Goal: Information Seeking & Learning: Check status

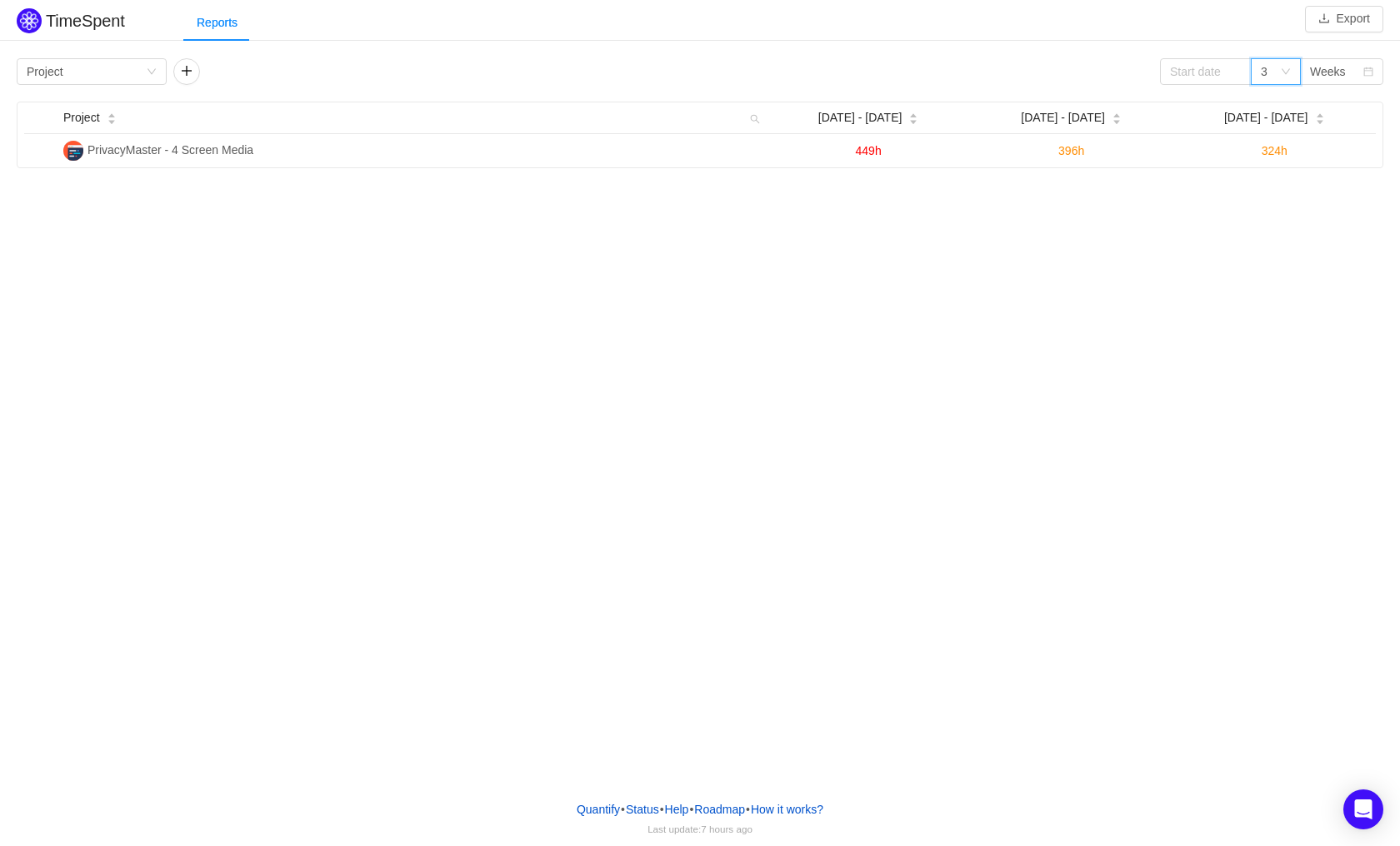
click at [1286, 72] on icon "icon: down" at bounding box center [1285, 71] width 10 height 10
click at [1288, 72] on icon "icon: down" at bounding box center [1285, 71] width 10 height 10
click at [1215, 66] on input at bounding box center [1206, 71] width 91 height 26
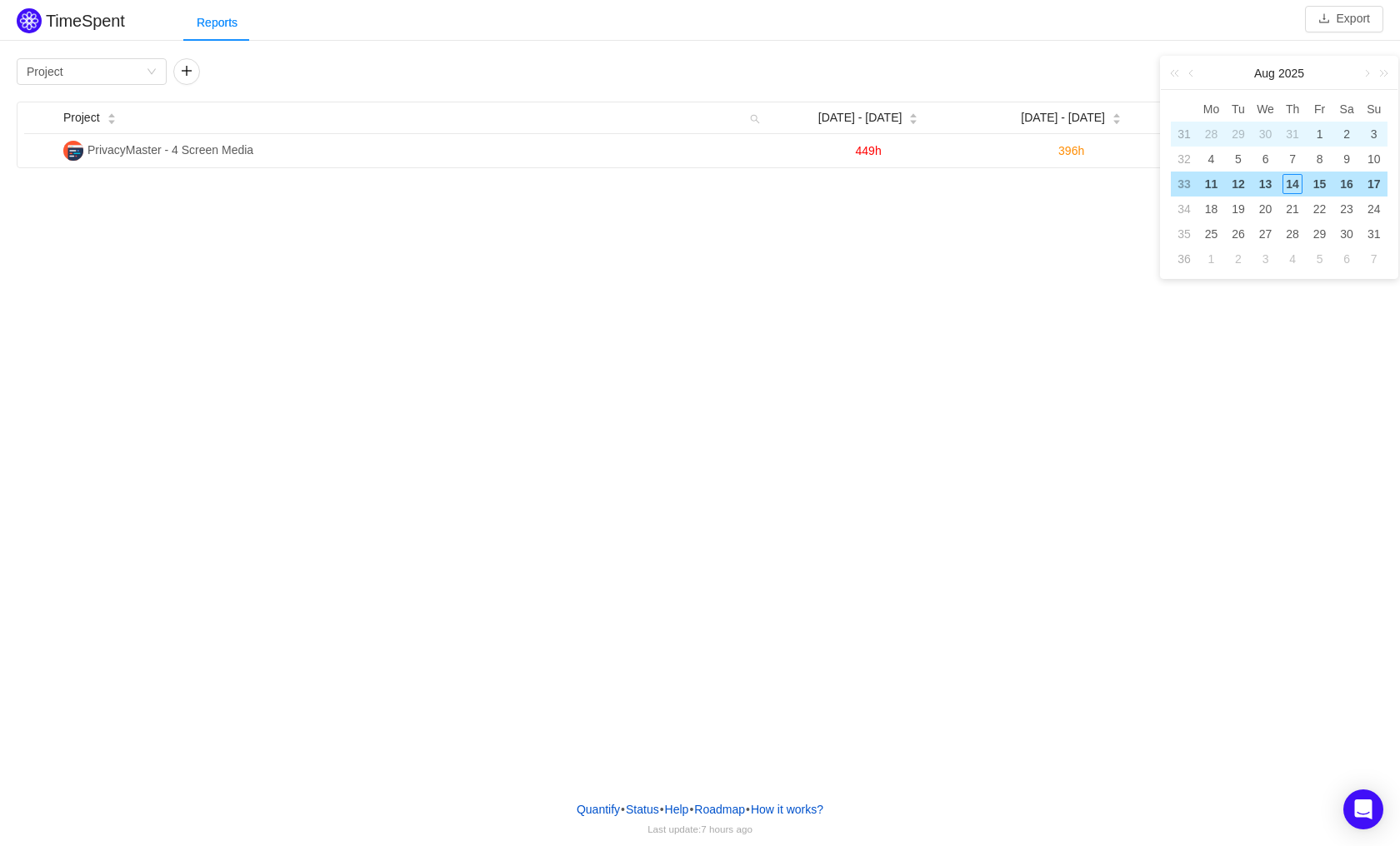
click at [1329, 135] on div "1" at bounding box center [1320, 134] width 20 height 20
type input "[DATE]"
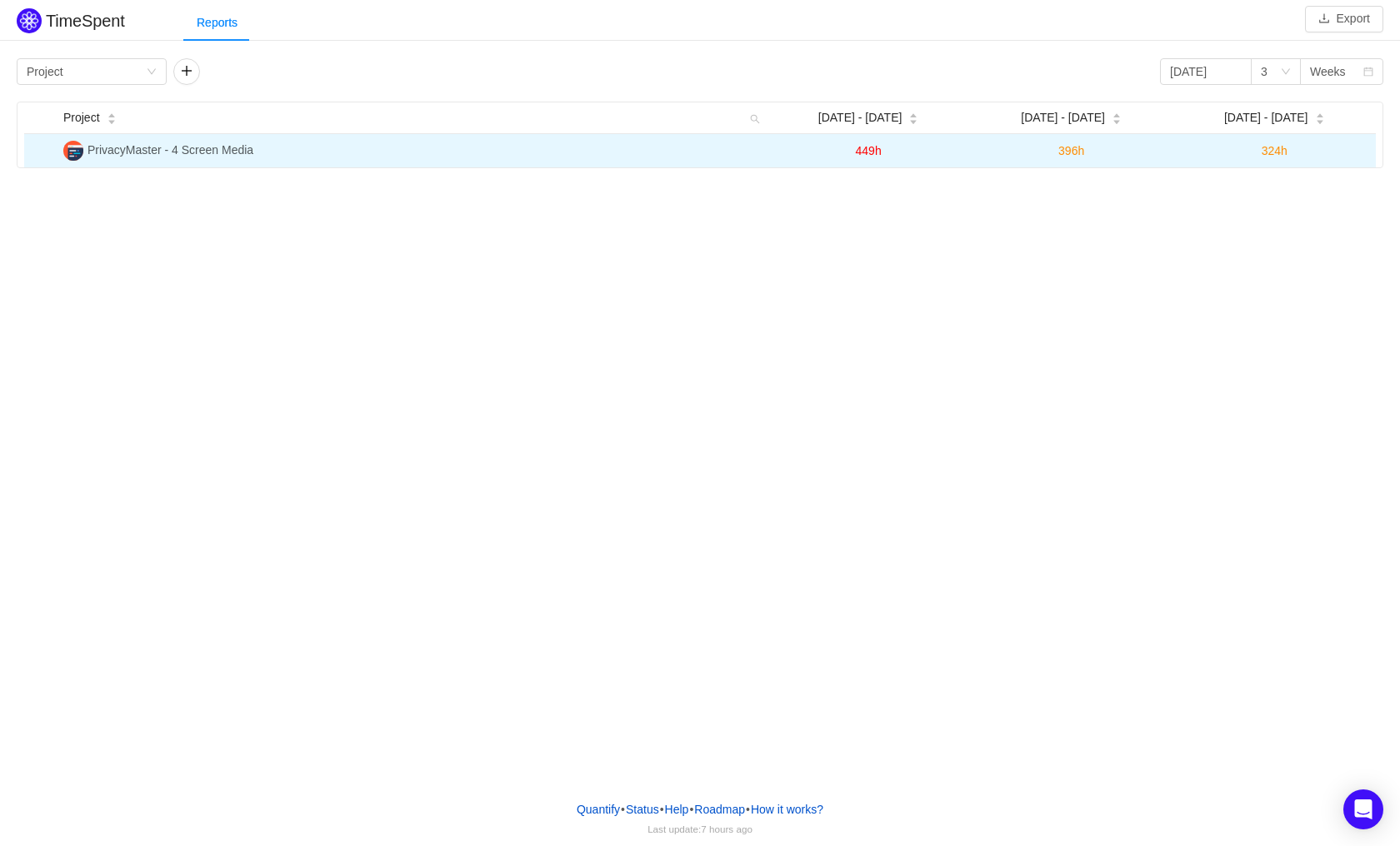
click at [197, 144] on span "PrivacyMaster - 4 Screen Media" at bounding box center [171, 150] width 166 height 14
click at [68, 147] on img at bounding box center [73, 151] width 20 height 20
click at [1282, 148] on span "324h" at bounding box center [1274, 151] width 26 height 14
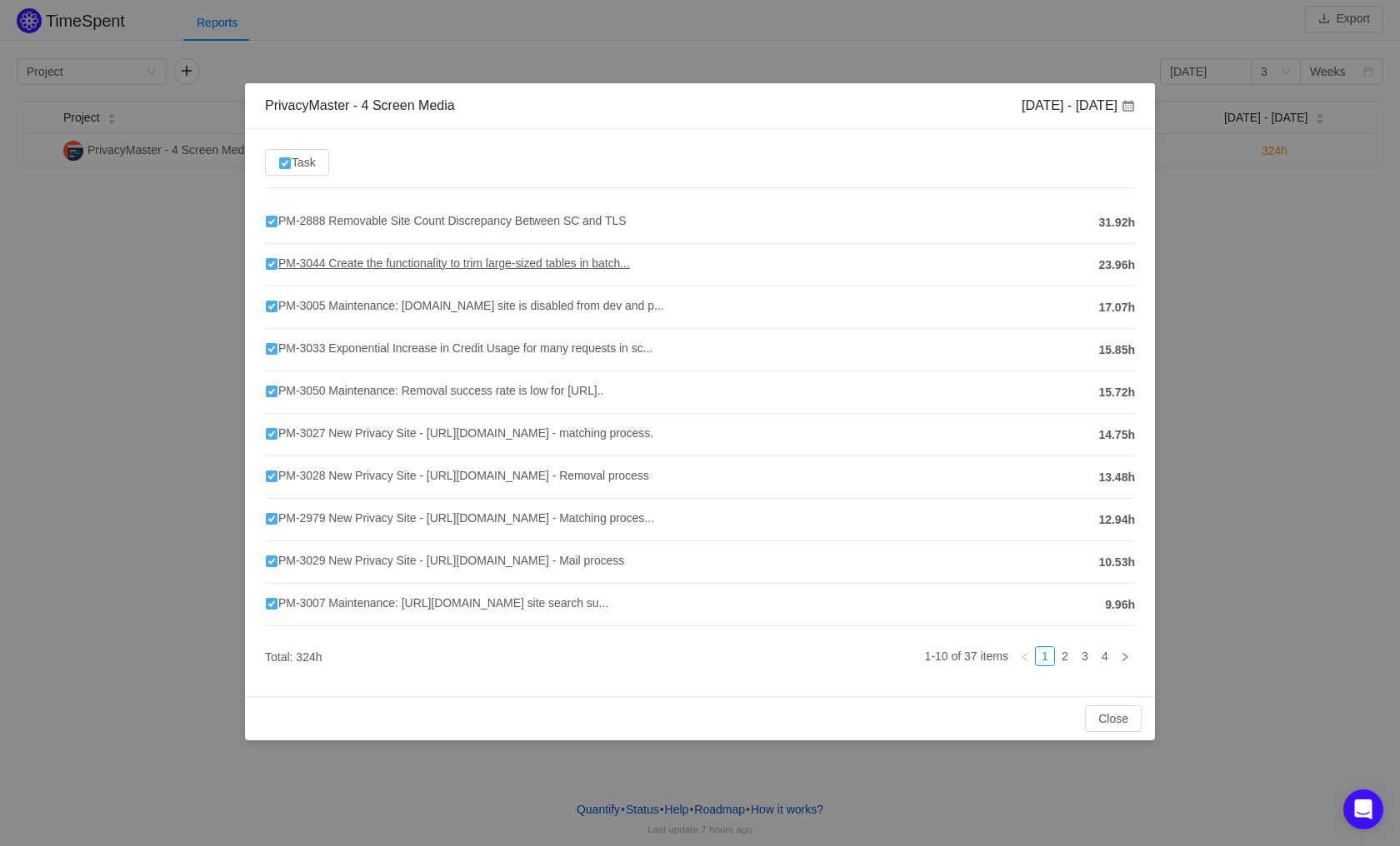
click at [325, 263] on span "PM-3044 Create the functionality to trim large-sized tables in batch..." at bounding box center [447, 263] width 365 height 14
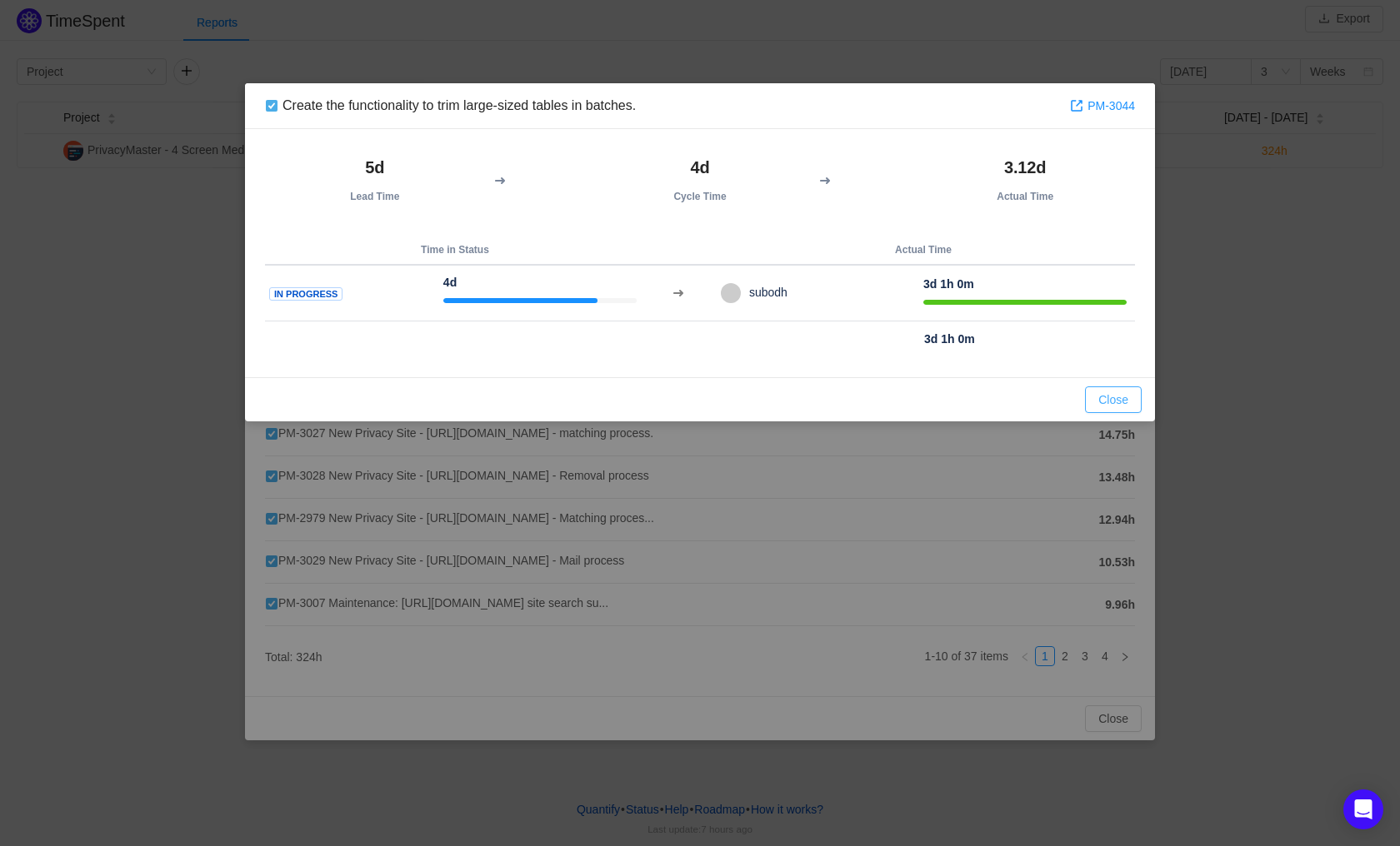
click at [1125, 401] on button "Close" at bounding box center [1113, 400] width 57 height 26
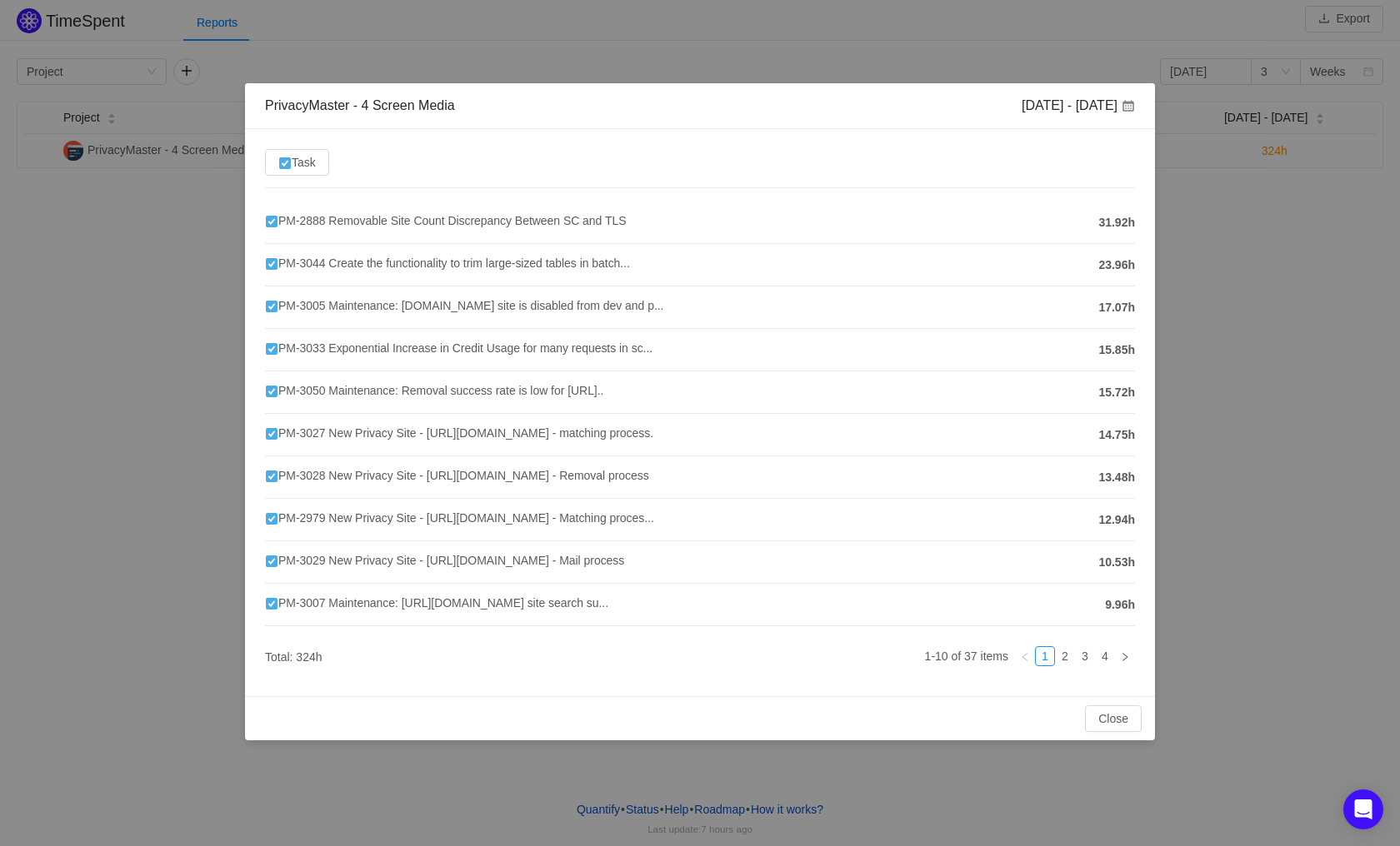
drag, startPoint x: 511, startPoint y: 215, endPoint x: 698, endPoint y: 151, distance: 197.6
click at [698, 151] on div "Task PM-2888 Removable Site Count Discrepancy Between SC and TLS 31.92h PM-3044…" at bounding box center [699, 413] width 910 height 568
drag, startPoint x: 663, startPoint y: 214, endPoint x: 295, endPoint y: 223, distance: 368.1
click at [295, 223] on h4 "PM-2888 Removable Site Count Discrepancy Between SC and TLS" at bounding box center [677, 221] width 825 height 18
drag, startPoint x: 1081, startPoint y: 396, endPoint x: 1140, endPoint y: 398, distance: 59.0
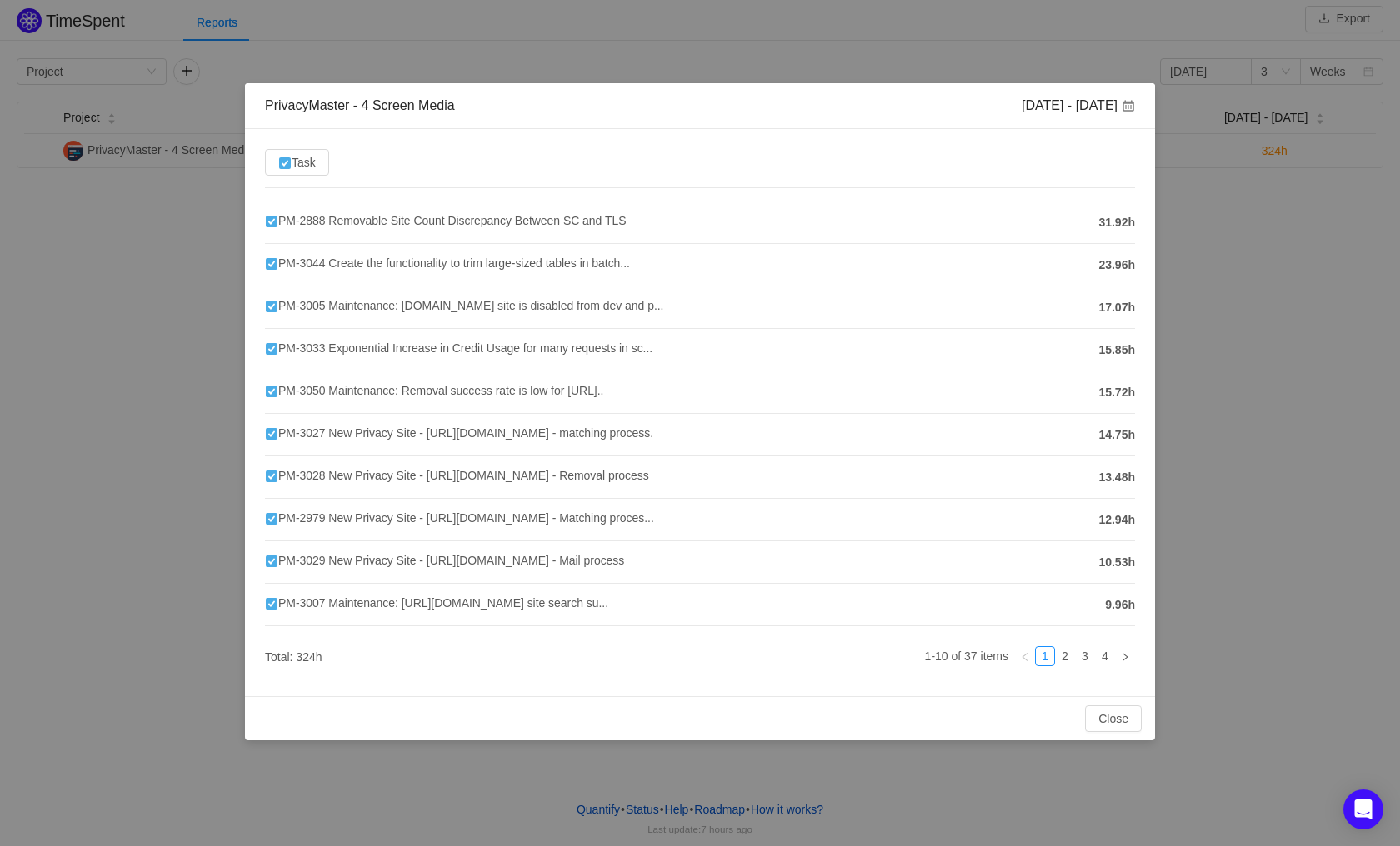
click at [1140, 398] on div "Task PM-2888 Removable Site Count Discrepancy Between SC and TLS 31.92h PM-3044…" at bounding box center [699, 413] width 910 height 568
